Goal: Find contact information: Find contact information

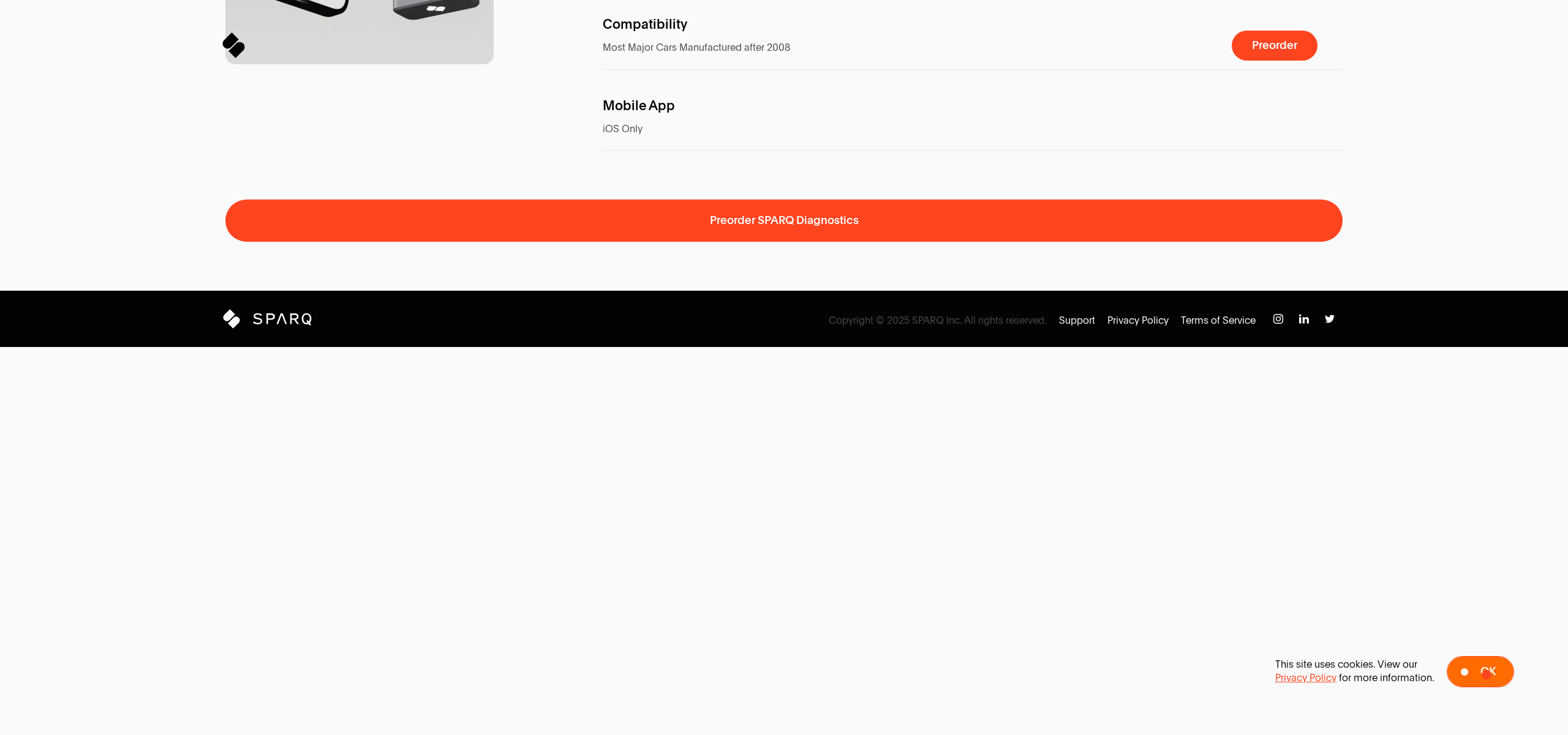
click at [1486, 675] on span "Ok" at bounding box center [1487, 672] width 15 height 12
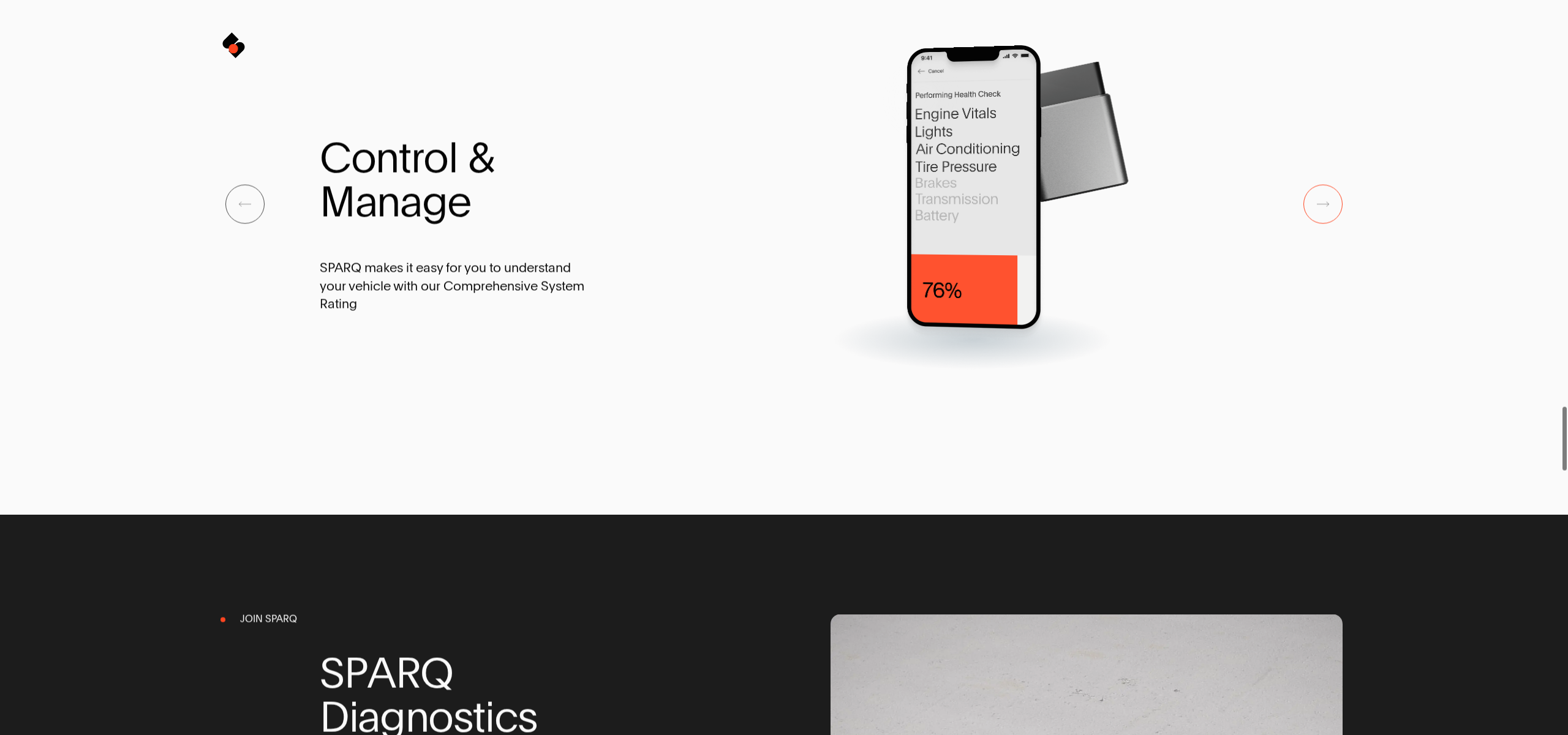
click at [233, 48] on icon at bounding box center [236, 51] width 15 height 15
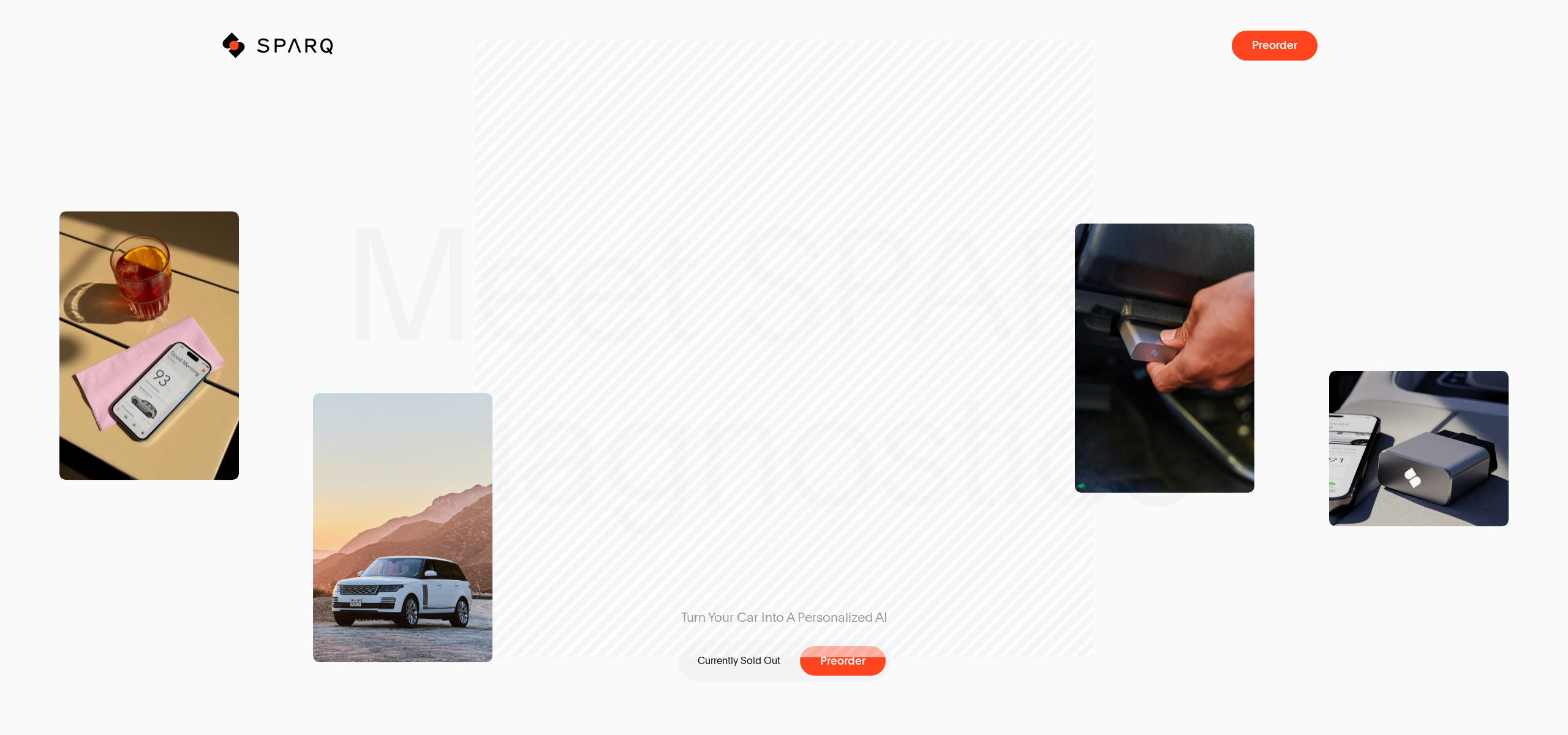
click at [234, 45] on icon at bounding box center [236, 49] width 19 height 19
click at [236, 45] on icon at bounding box center [240, 47] width 14 height 14
click at [311, 43] on icon "Sparq" at bounding box center [312, 45] width 111 height 25
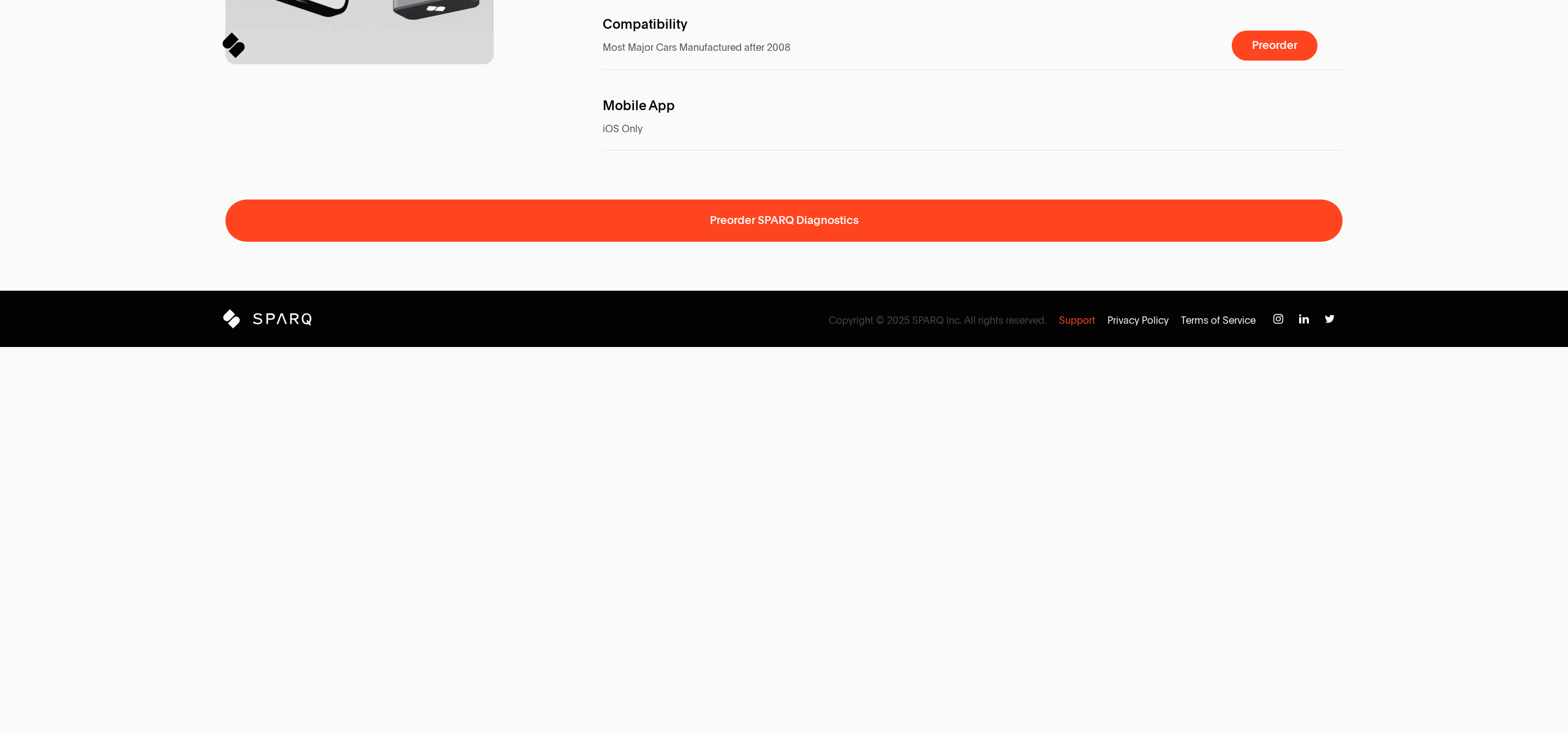
click at [1082, 328] on p "Support" at bounding box center [1076, 320] width 36 height 13
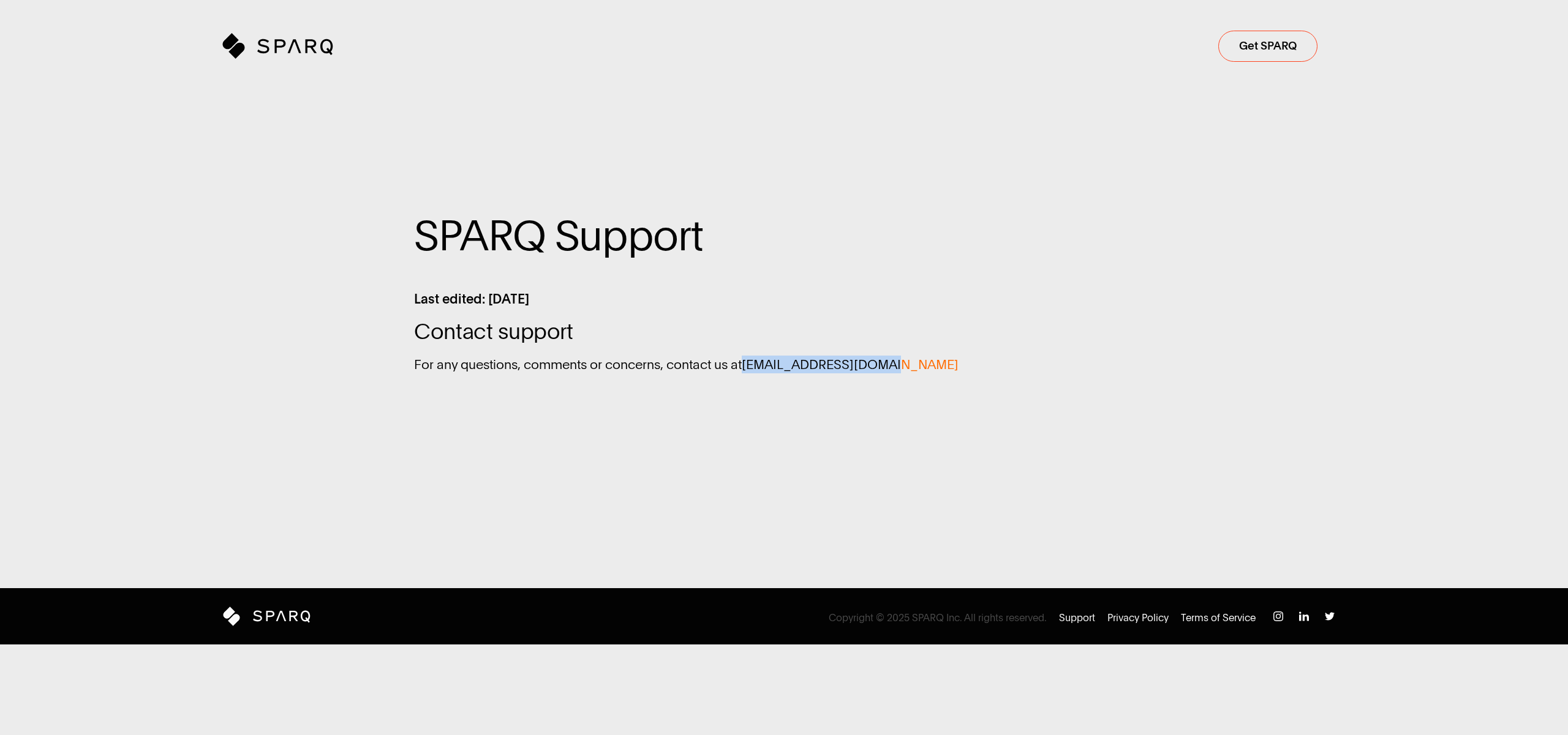
drag, startPoint x: 900, startPoint y: 366, endPoint x: 752, endPoint y: 363, distance: 148.0
click at [752, 363] on p "For any questions, comments or concerns, contact us at [EMAIL_ADDRESS][DOMAIN_N…" at bounding box center [784, 364] width 740 height 18
copy span "[EMAIL_ADDRESS][DOMAIN_NAME]"
